Goal: Information Seeking & Learning: Learn about a topic

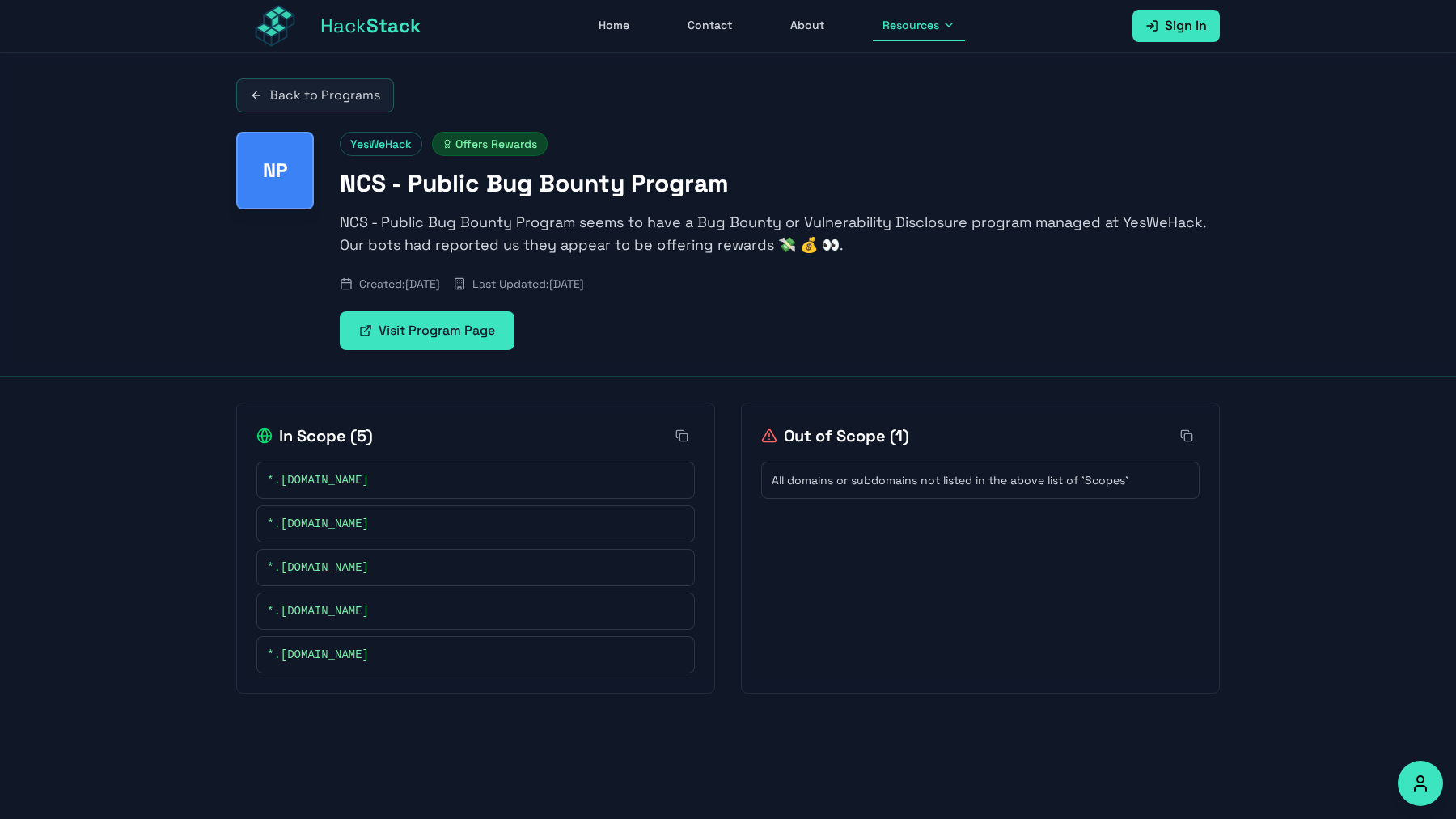
click at [373, 24] on span "Stack" at bounding box center [394, 26] width 55 height 25
click at [904, 34] on button "Resources" at bounding box center [918, 26] width 93 height 31
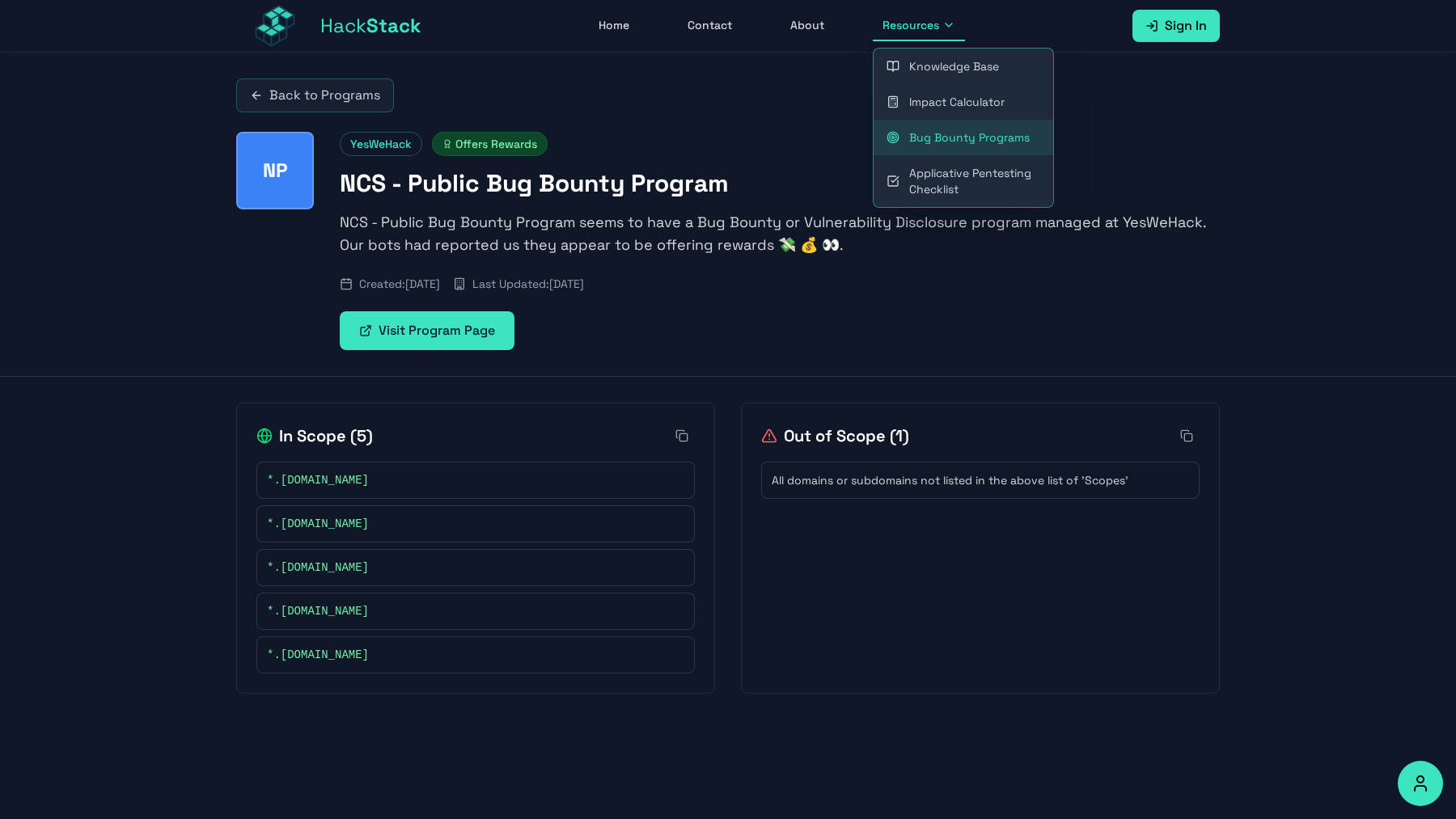
click at [263, 86] on link "Back to Programs" at bounding box center [315, 95] width 158 height 34
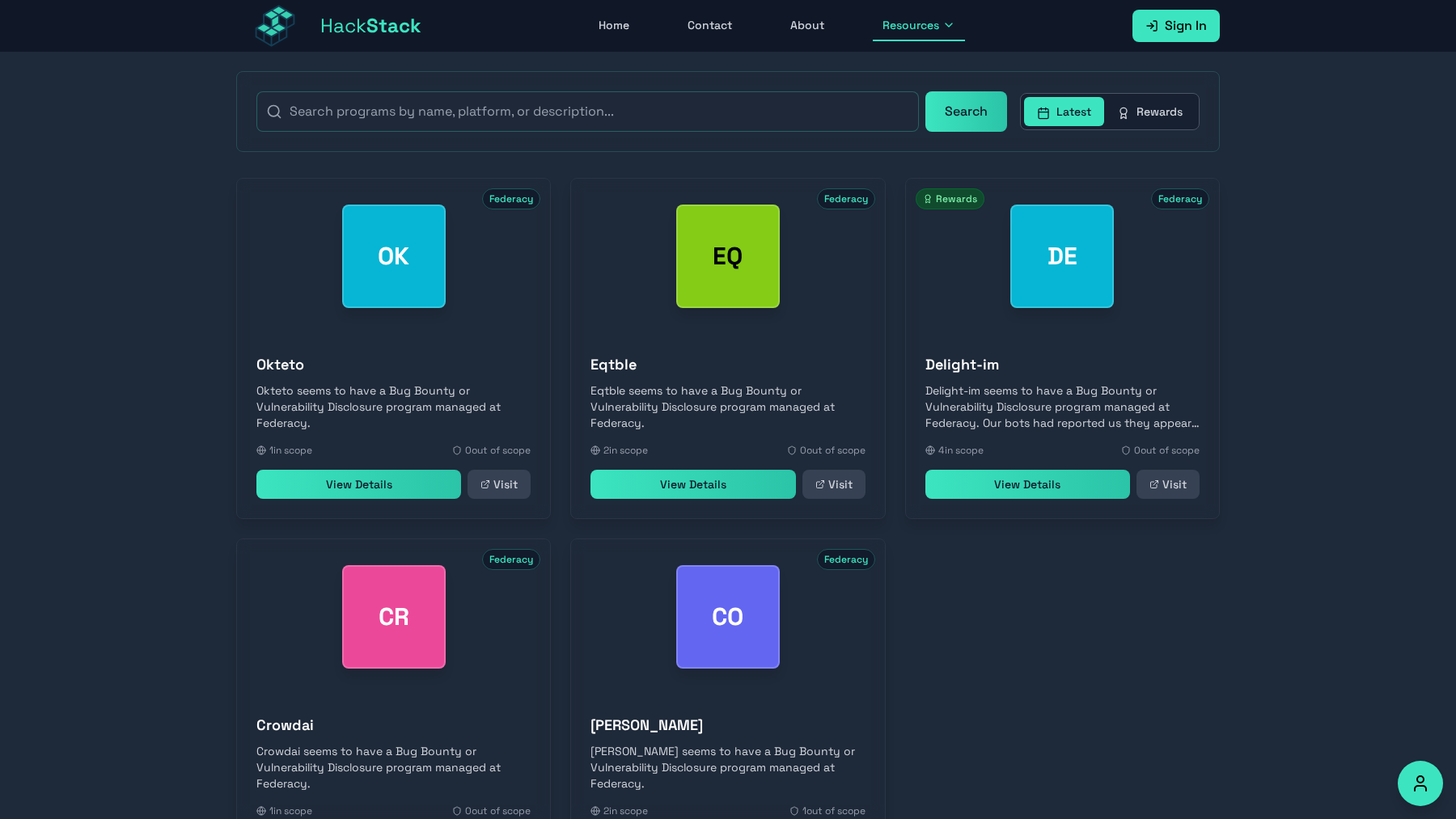
scroll to position [525, 0]
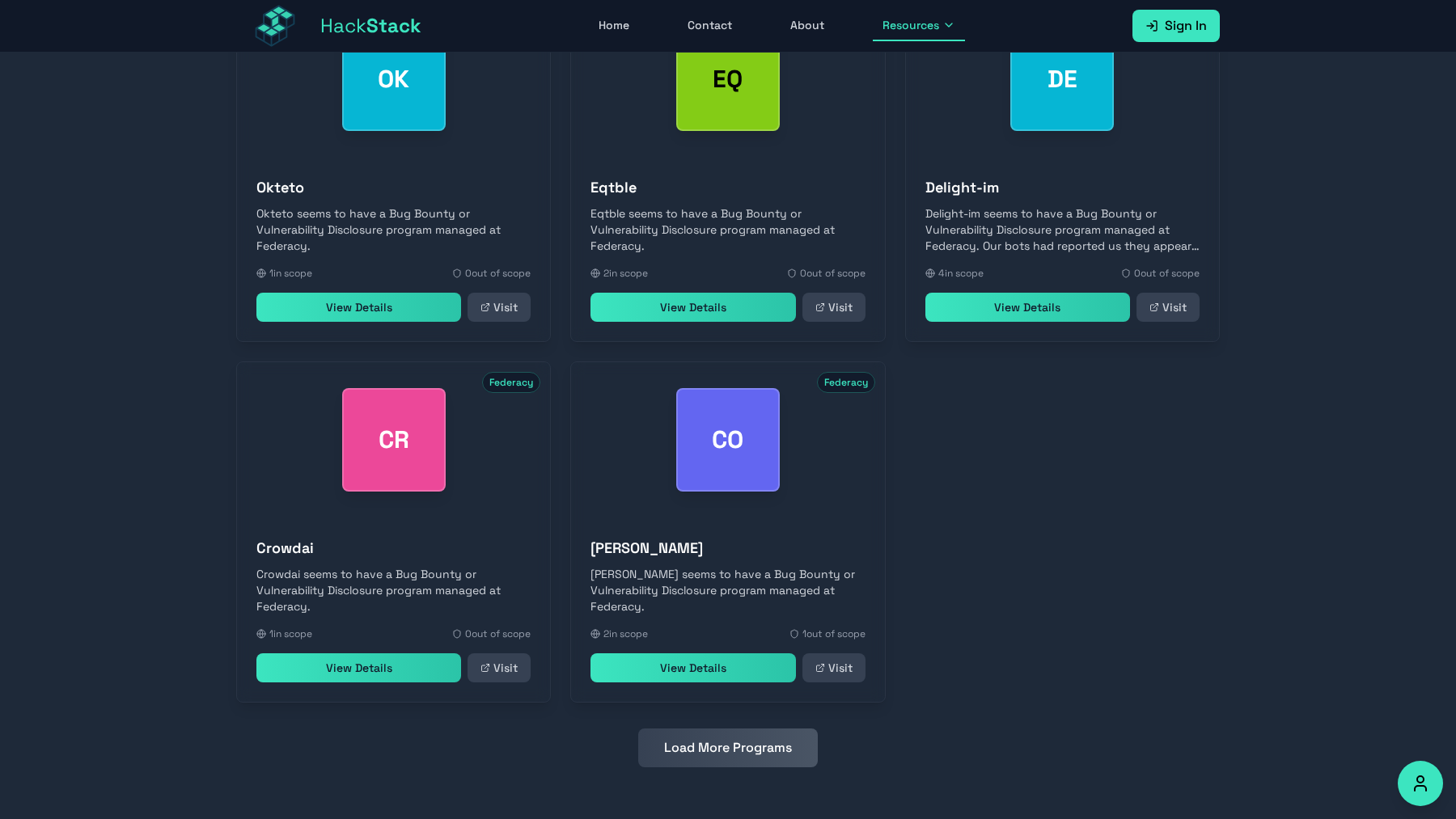
click at [756, 745] on button "Load More Programs" at bounding box center [728, 748] width 180 height 39
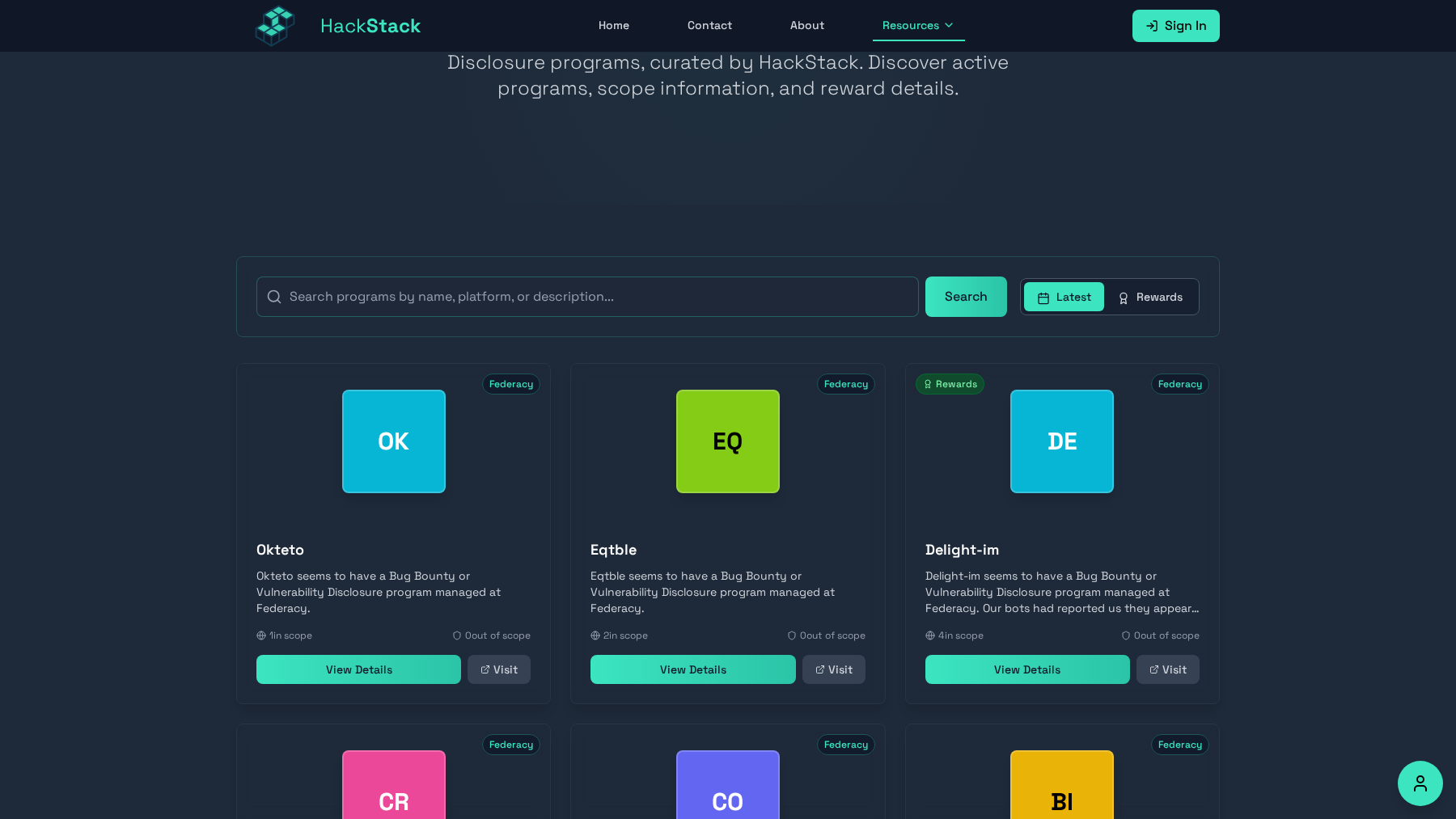
scroll to position [0, 0]
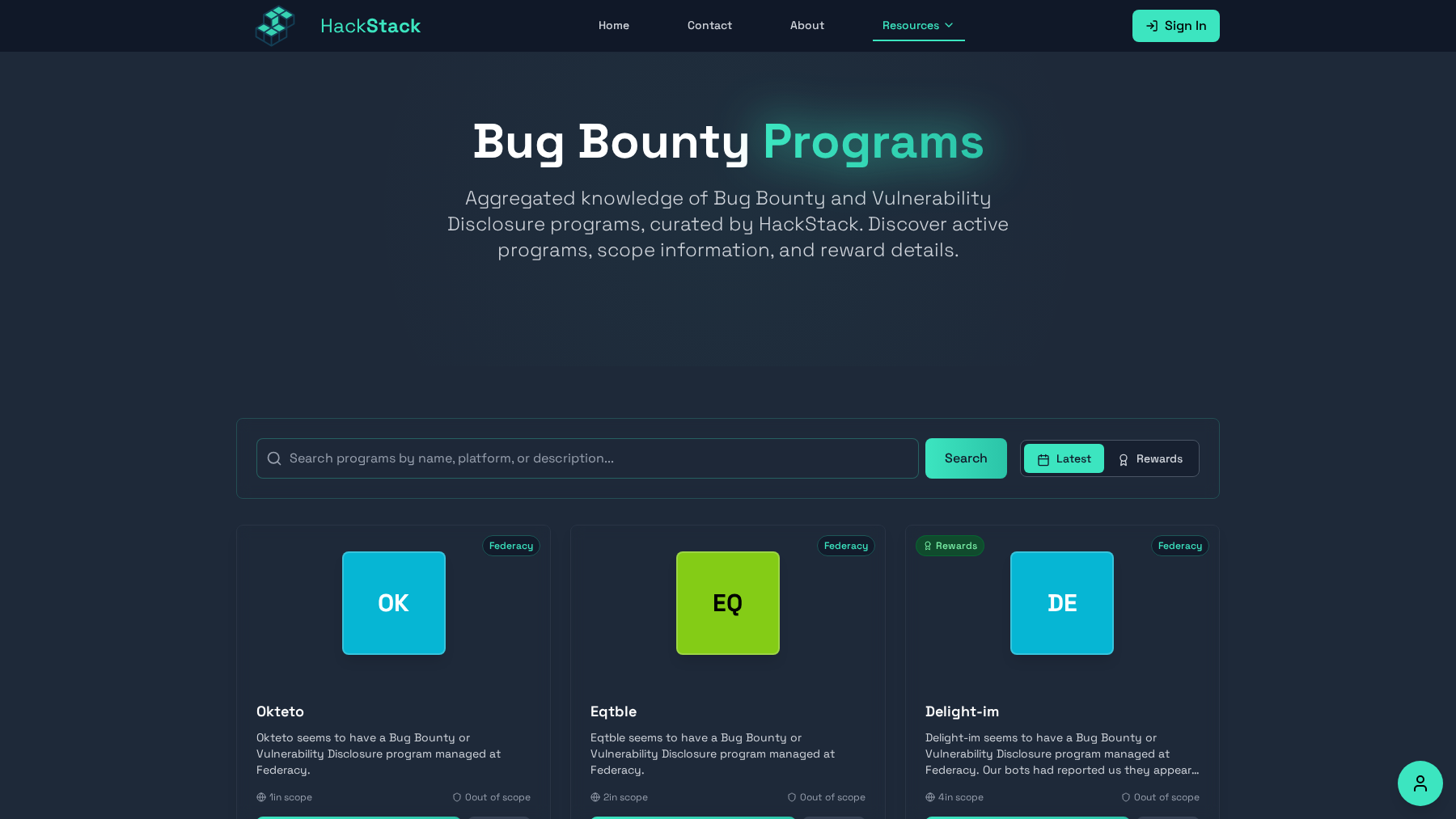
click at [1174, 466] on button "Rewards" at bounding box center [1149, 458] width 92 height 29
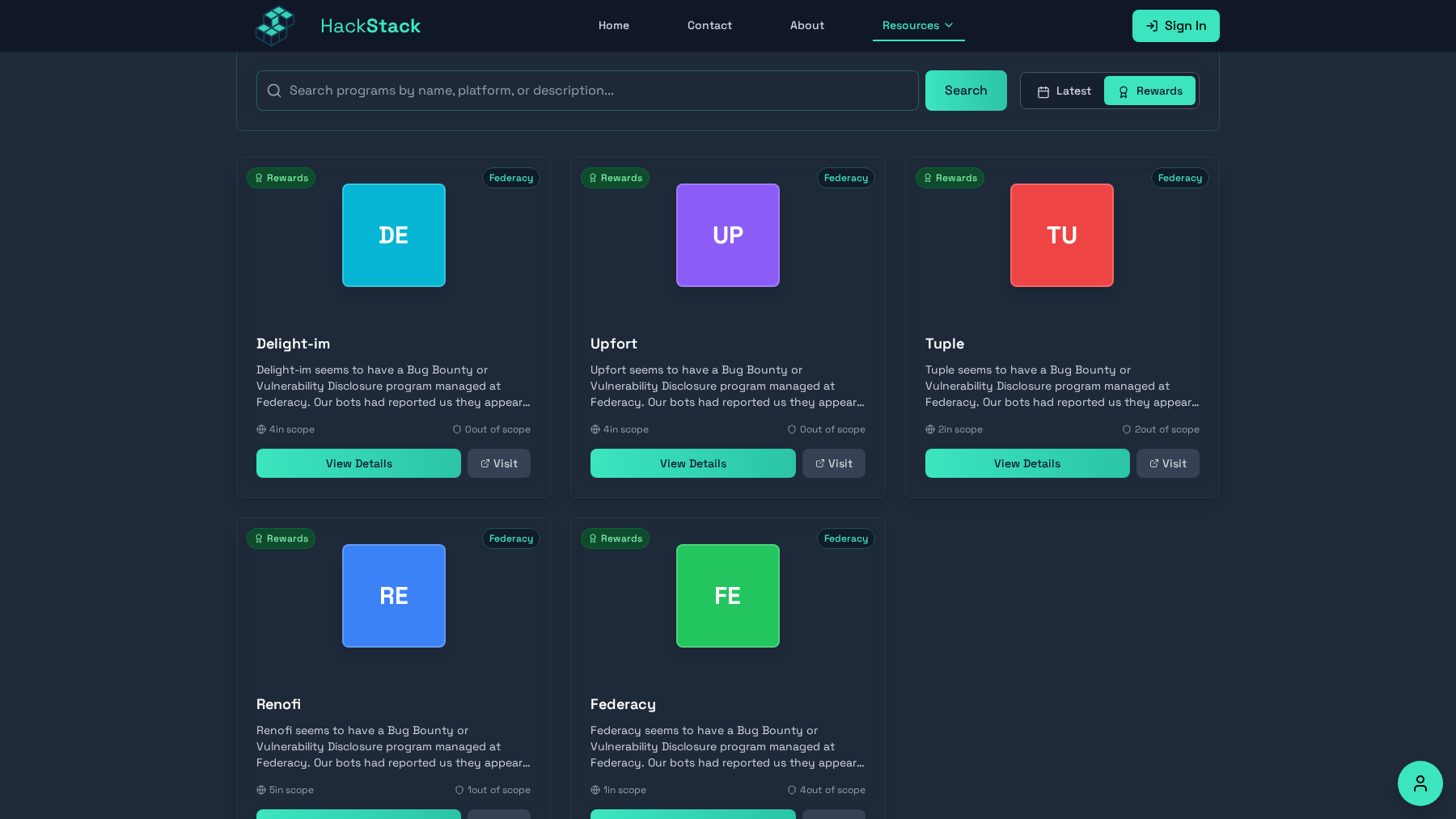
scroll to position [380, 0]
